Goal: Transaction & Acquisition: Purchase product/service

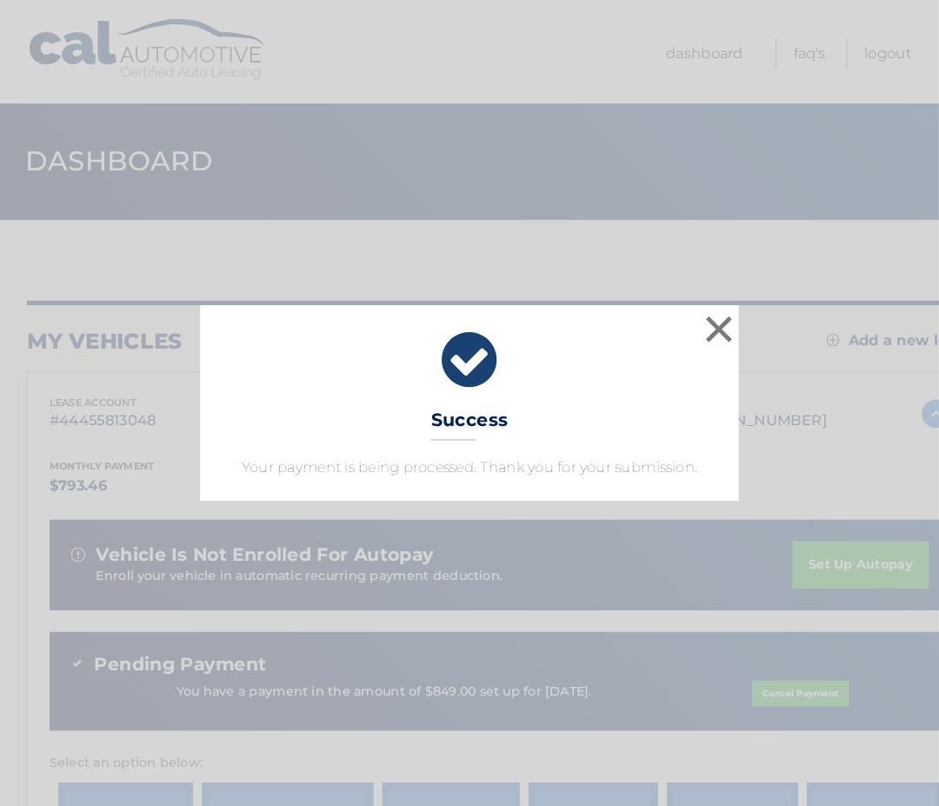
scroll to position [3, 0]
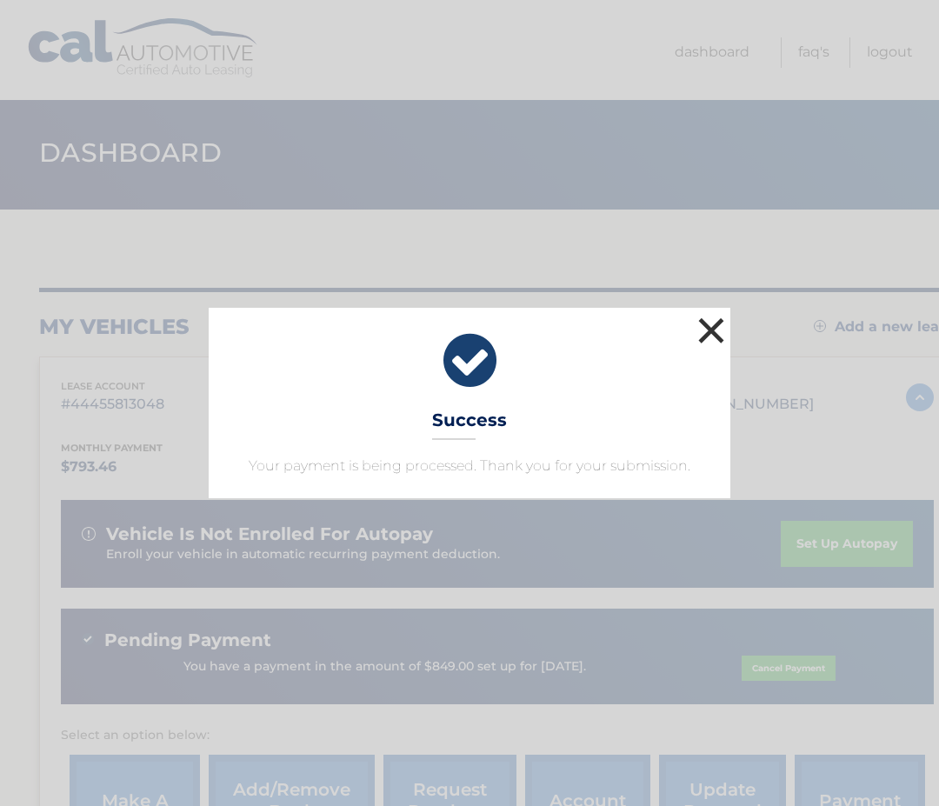
click at [710, 332] on button "×" at bounding box center [711, 330] width 35 height 35
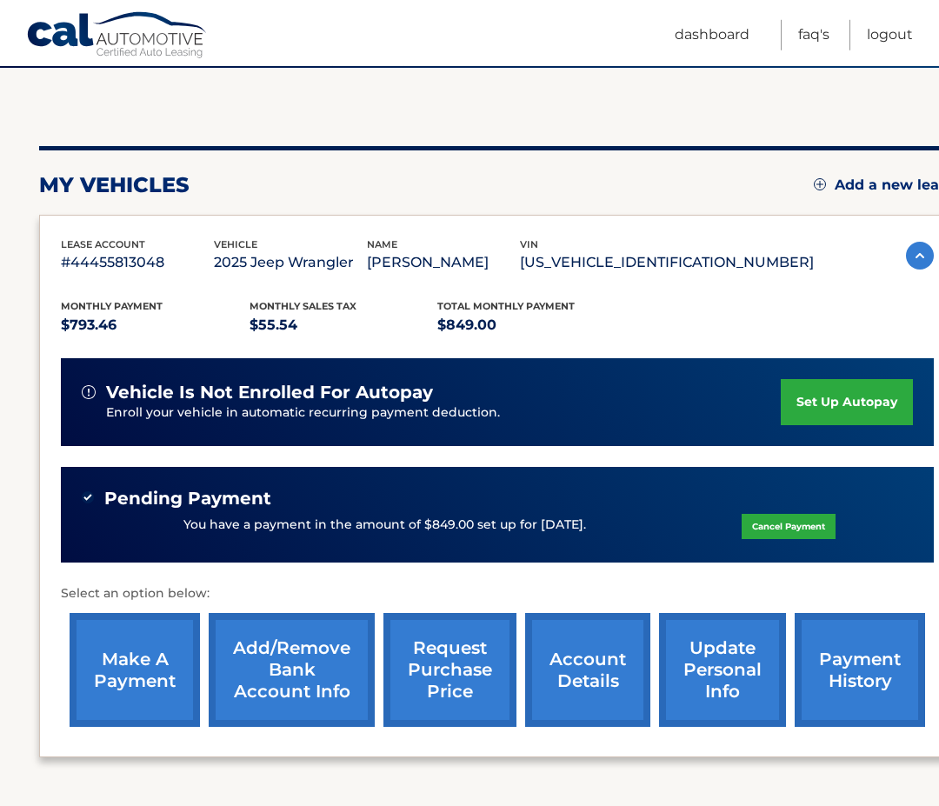
scroll to position [145, 0]
click at [155, 670] on link "make a payment" at bounding box center [135, 670] width 130 height 114
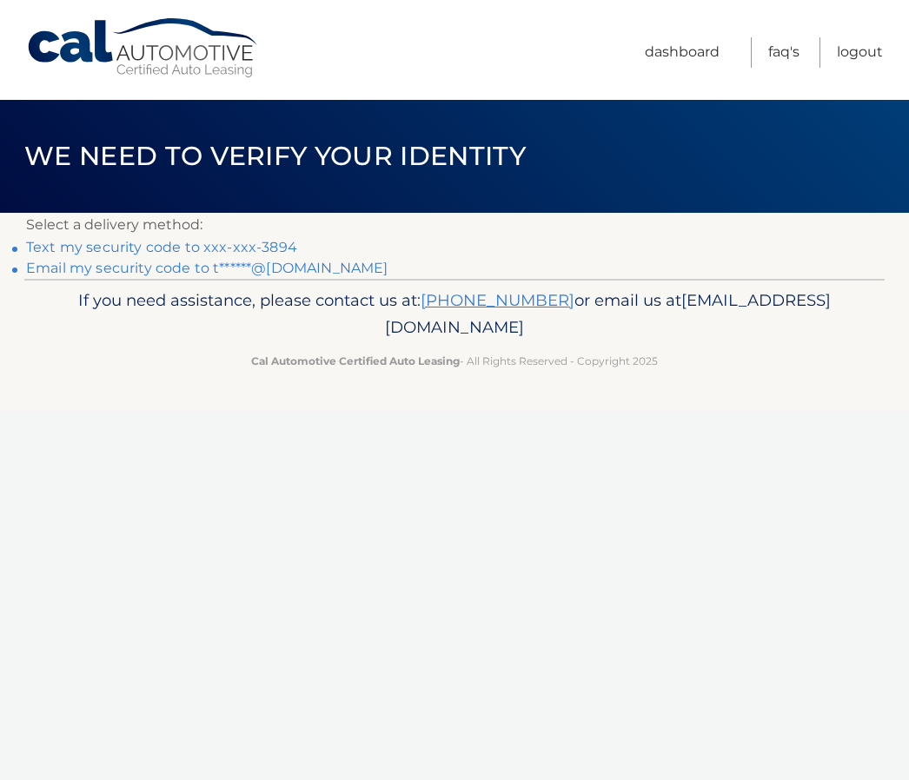
click at [282, 248] on link "Text my security code to xxx-xxx-3894" at bounding box center [161, 247] width 271 height 17
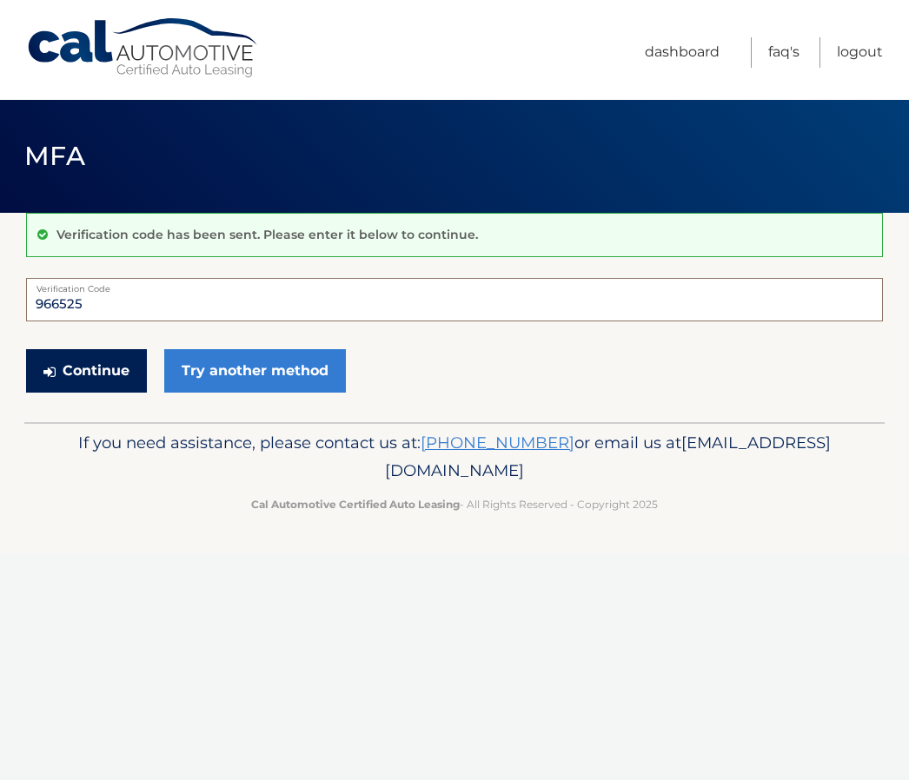
type input "966525"
click at [95, 376] on button "Continue" at bounding box center [86, 370] width 121 height 43
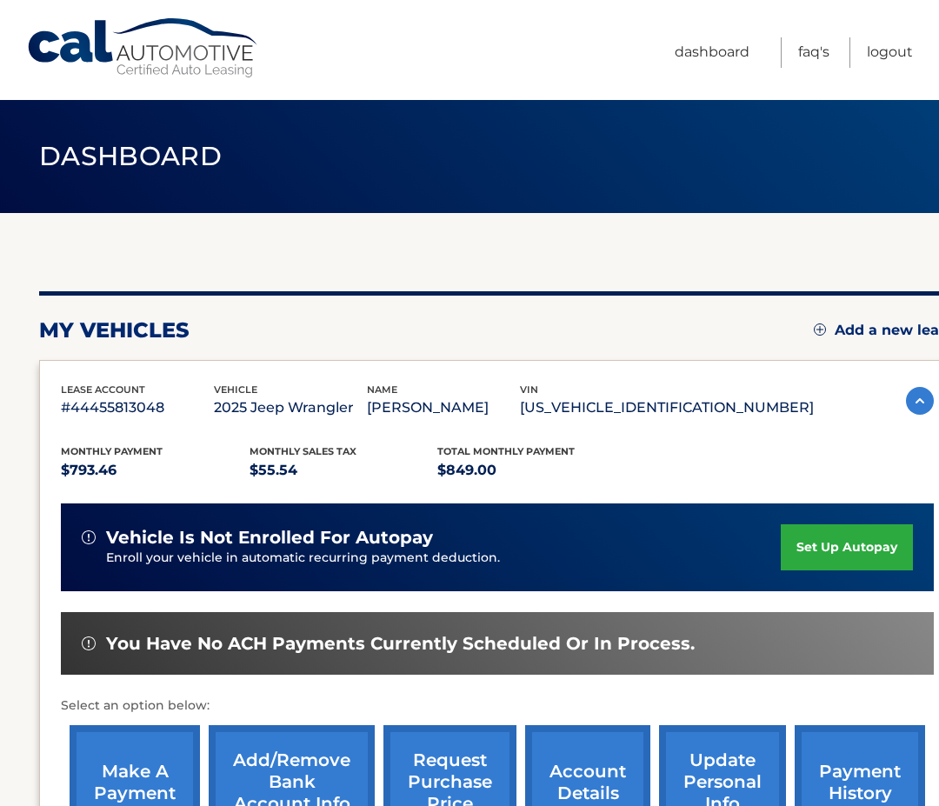
click at [136, 761] on link "make a payment" at bounding box center [135, 782] width 130 height 114
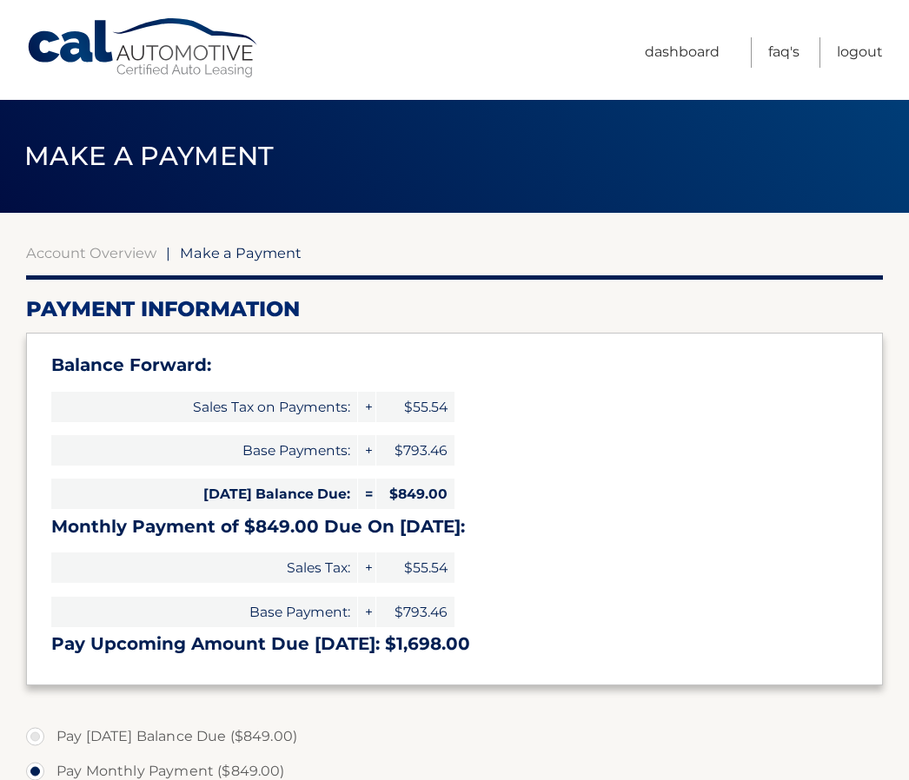
select select "YWFjMWYyN2ItNjc1NS00ZWQ0LWJlMmQtYTllM2M3Yjg2ZWUy"
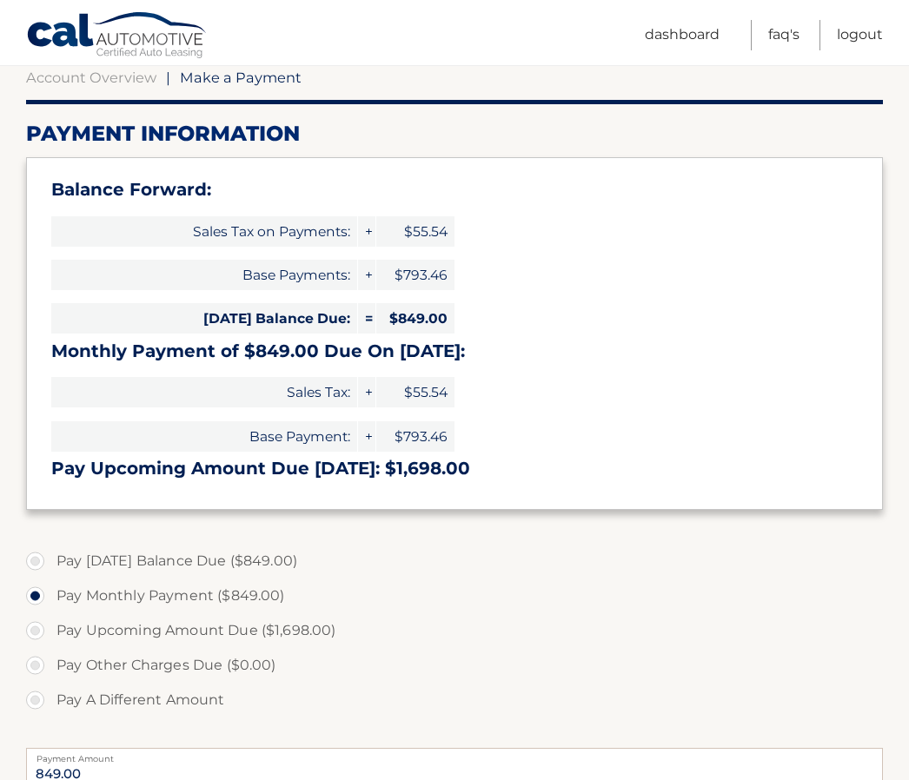
scroll to position [175, 0]
click at [419, 328] on span "$849.00" at bounding box center [415, 319] width 78 height 30
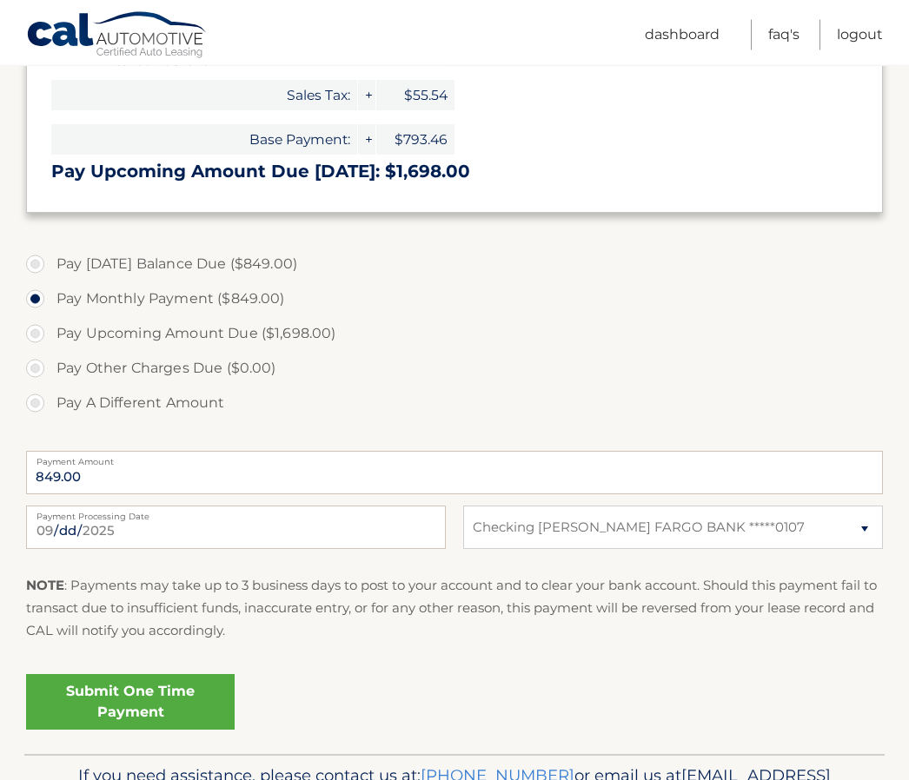
scroll to position [474, 0]
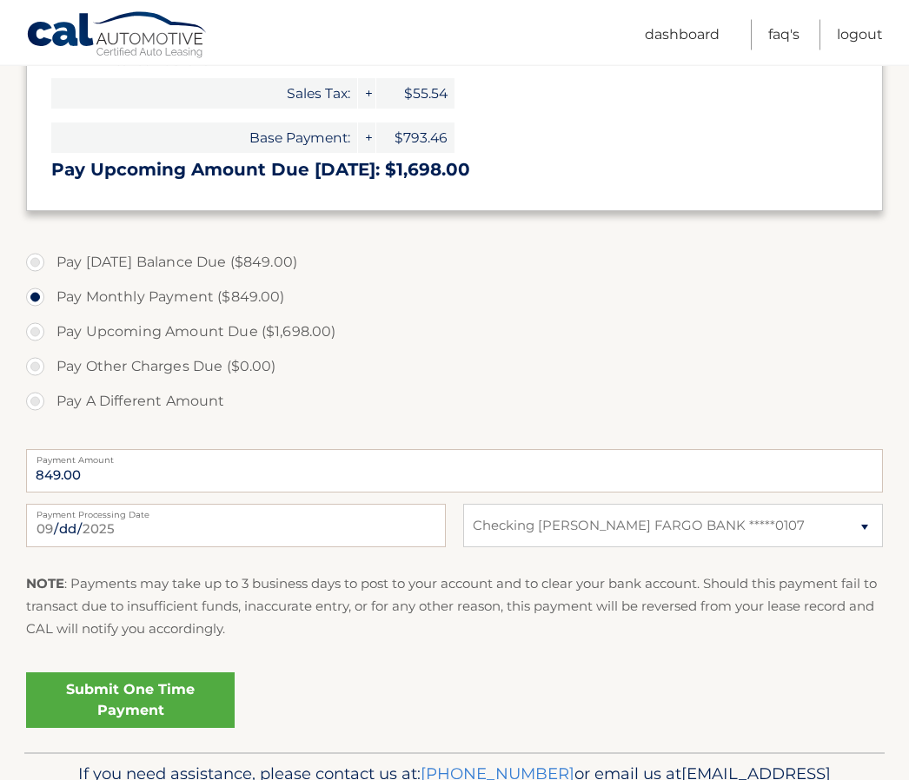
click at [136, 693] on link "Submit One Time Payment" at bounding box center [130, 702] width 209 height 56
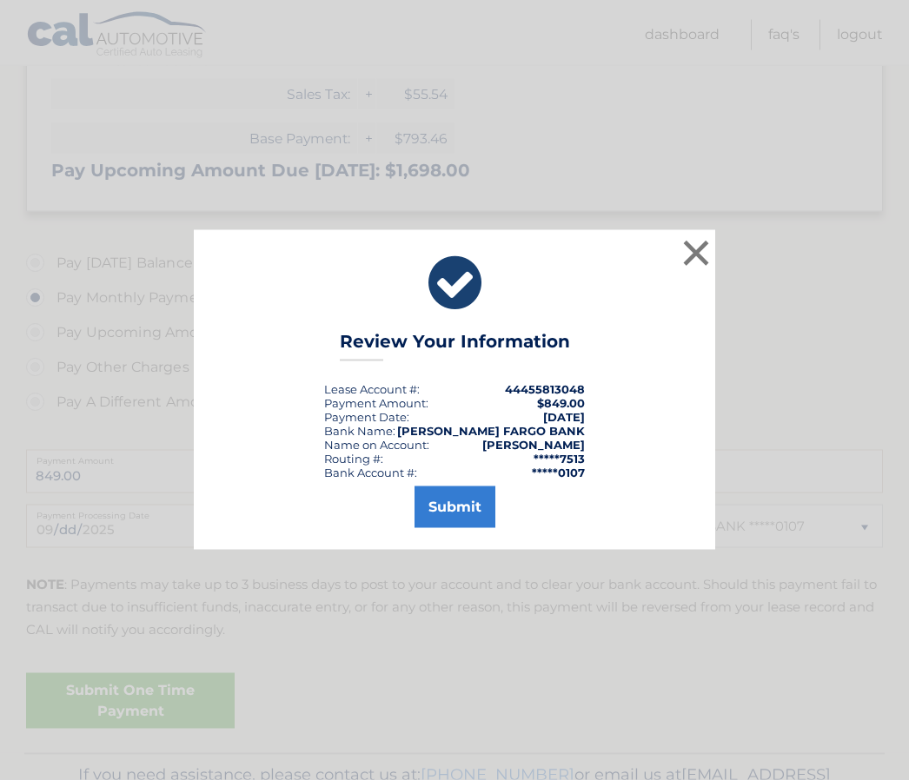
scroll to position [475, 0]
click at [453, 528] on button "Submit" at bounding box center [455, 508] width 81 height 42
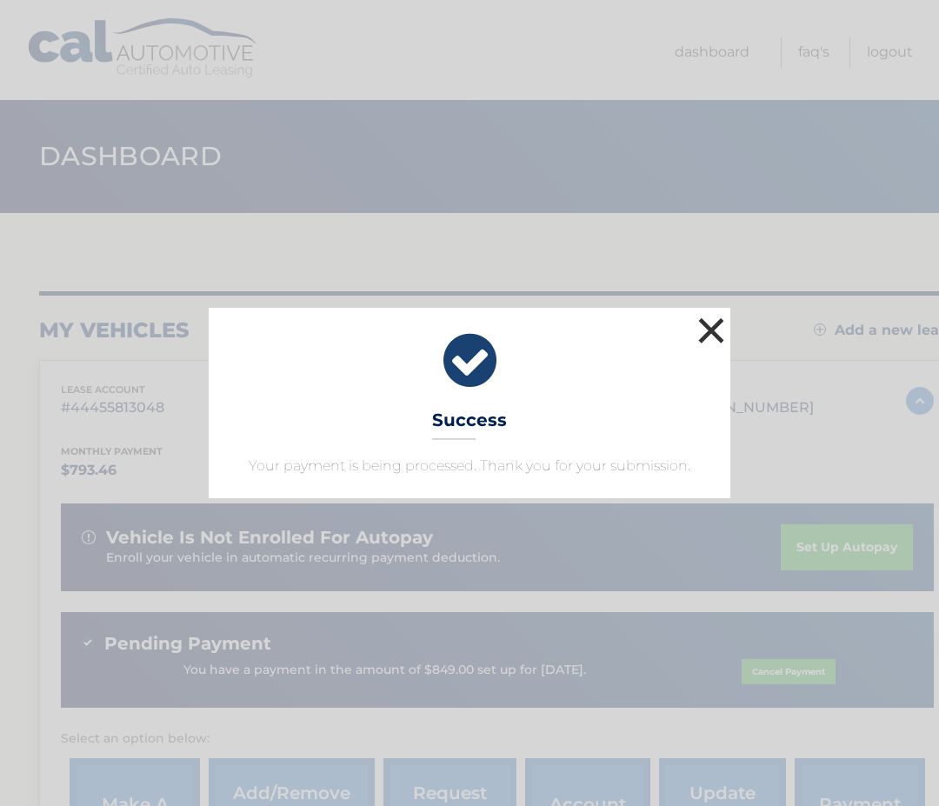
click at [714, 329] on button "×" at bounding box center [711, 330] width 35 height 35
